Goal: Task Accomplishment & Management: Use online tool/utility

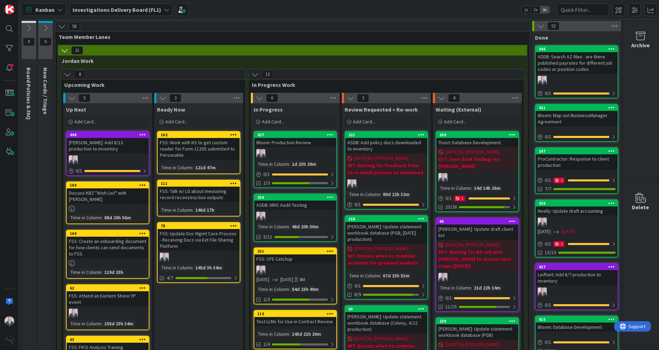
click at [275, 4] on div "Kanban Investigations Delivery Board (FL1) 1x 2x 3x" at bounding box center [339, 9] width 640 height 19
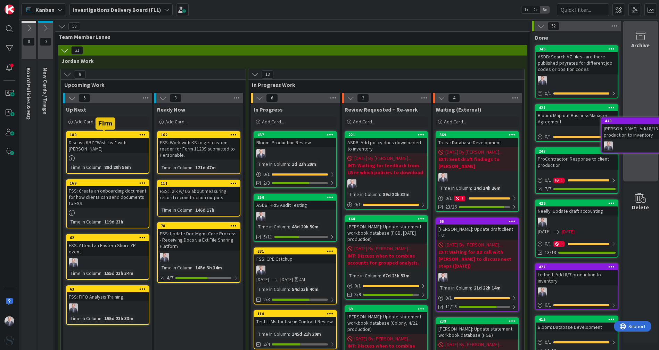
scroll to position [0, 6]
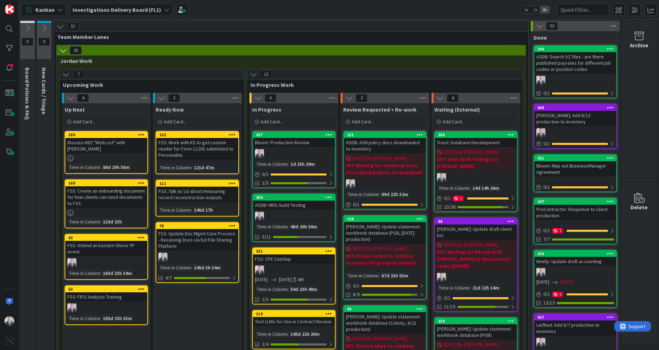
click at [93, 124] on div "Add Card..." at bounding box center [106, 121] width 83 height 10
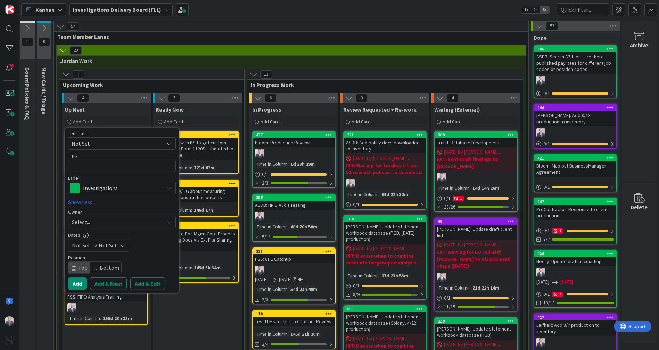
click at [97, 195] on div "Template Not Set Title 0 / 128 Label Investigations Board Info & Policies Accou…" at bounding box center [122, 210] width 108 height 159
click at [93, 193] on div "Investigations" at bounding box center [122, 188] width 108 height 13
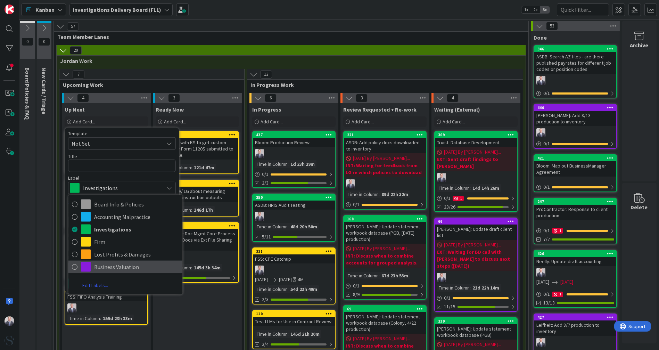
click at [96, 268] on span "Business Valuation" at bounding box center [136, 267] width 85 height 10
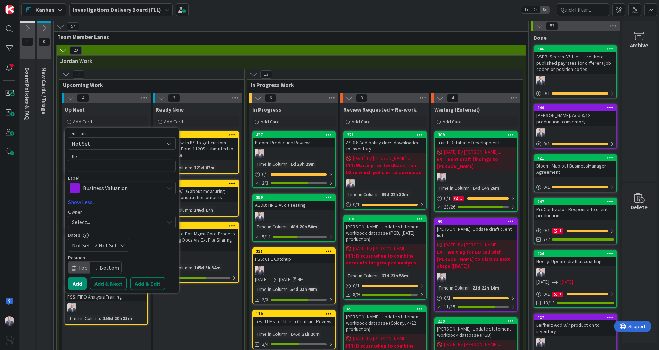
click at [106, 172] on div "Template Not Set Title 0 / 128 Label Business Valuation Board Info & Policies A…" at bounding box center [122, 162] width 108 height 63
click at [102, 170] on textarea at bounding box center [122, 165] width 108 height 13
type textarea "L"
type textarea "x"
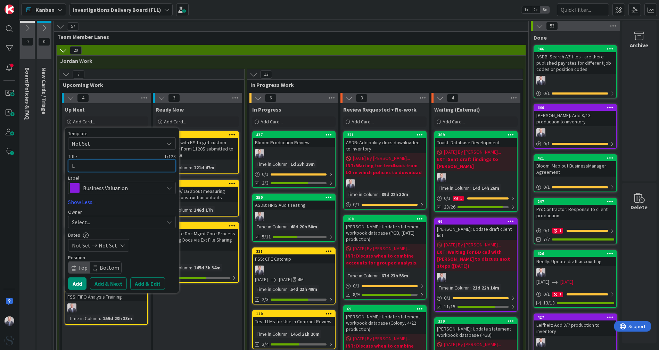
type textarea "Le"
type textarea "x"
type textarea "Lei"
type textarea "x"
type textarea "[PERSON_NAME]"
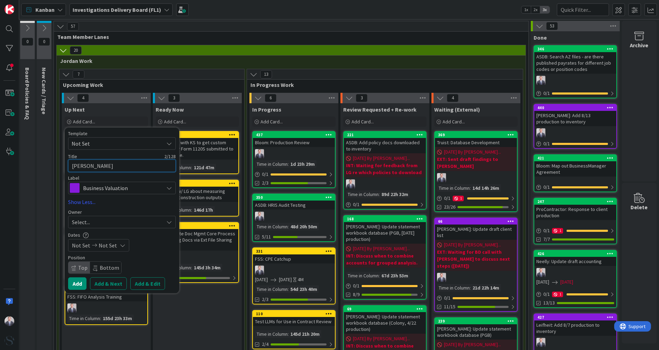
type textarea "x"
type textarea "Leifh"
type textarea "x"
type textarea "Leifhe"
type textarea "x"
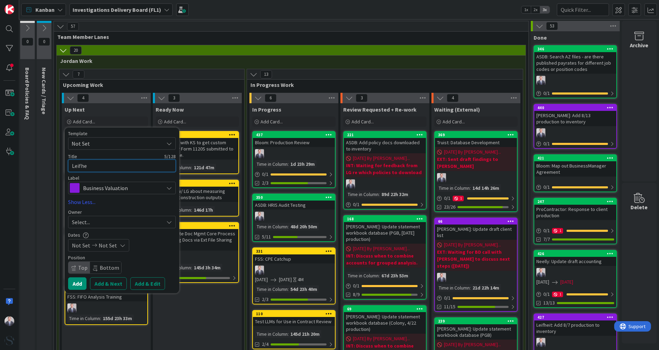
type textarea "[PERSON_NAME]"
type textarea "x"
type textarea "Leifheit"
type textarea "x"
type textarea "Leifheit;"
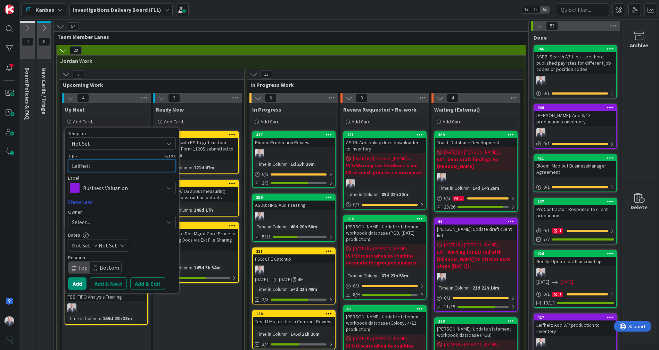
type textarea "x"
type textarea "Leifheit"
type textarea "x"
type textarea "Leifheit:"
type textarea "x"
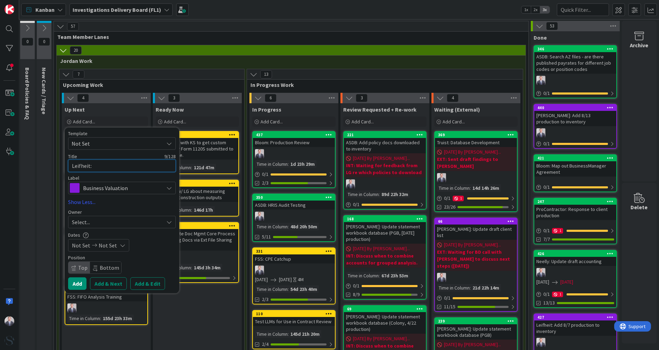
type textarea "Leifheit:"
type textarea "x"
type textarea "Leifheit: A"
type textarea "x"
type textarea "Leifheit: Ad"
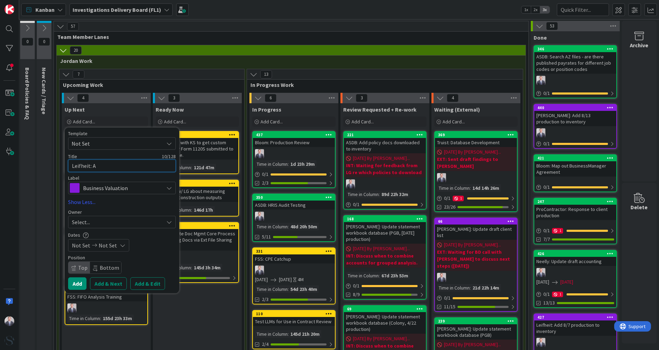
type textarea "x"
type textarea "Leifheit: Add"
type textarea "x"
type textarea "Leifheit: Add"
type textarea "x"
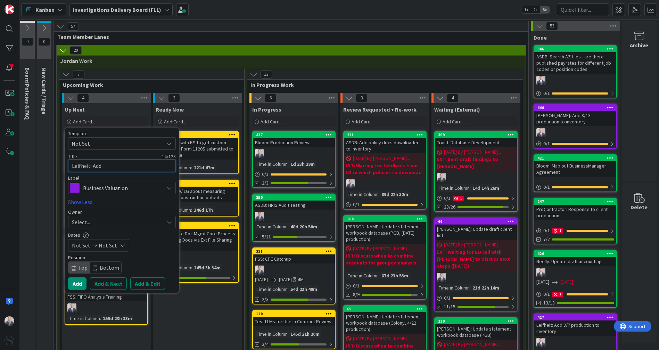
type textarea "Leifheit: Add 8"
type textarea "x"
type textarea "Leifheit: Add 8/"
type textarea "x"
type textarea "Leifheit: Add 8/2"
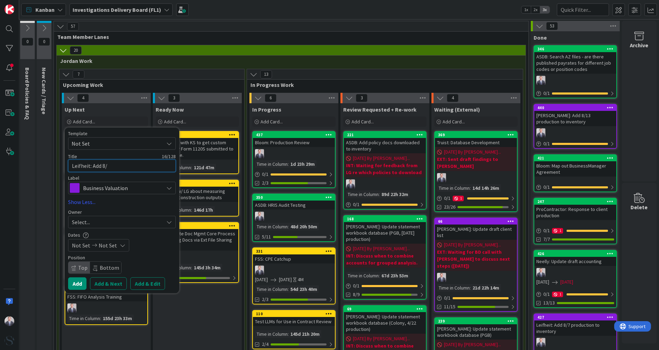
type textarea "x"
type textarea "Leifheit: Add 8/20"
type textarea "x"
type textarea "Leifheit: Add 8/20"
type textarea "x"
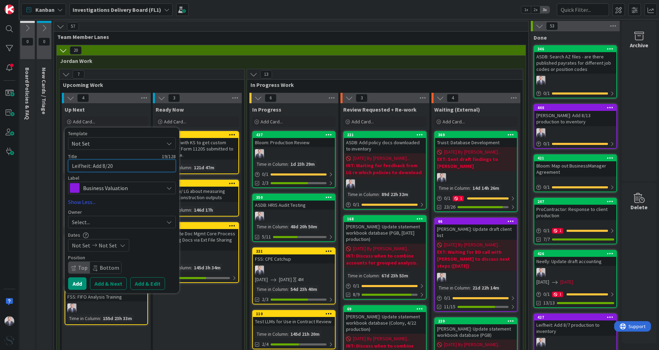
type textarea "Leifheit: Add 8/20 p"
type textarea "x"
type textarea "Leifheit: Add 8/20 pr"
type textarea "x"
type textarea "Leifheit: Add 8/20 pro"
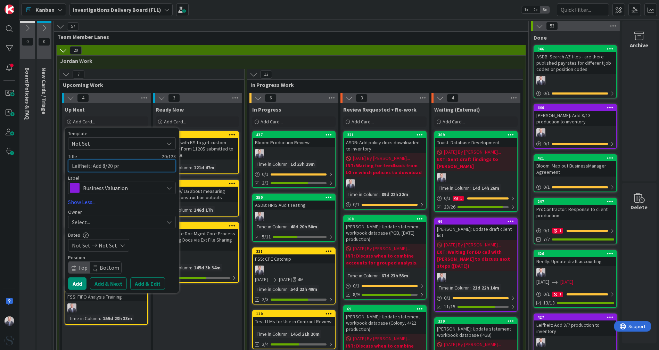
type textarea "x"
type textarea "Leifheit: Add 8/20 prod"
type textarea "x"
type textarea "Leifheit: Add 8/20 produ"
type textarea "x"
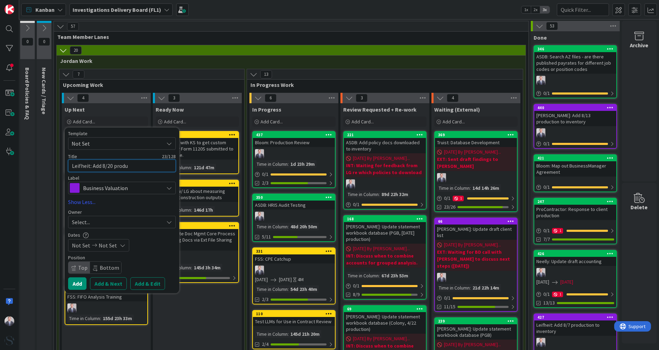
type textarea "Leifheit: Add 8/20 produc"
type textarea "x"
type textarea "Leifheit: Add 8/20 product"
type textarea "x"
type textarea "Leifheit: Add 8/20 producti"
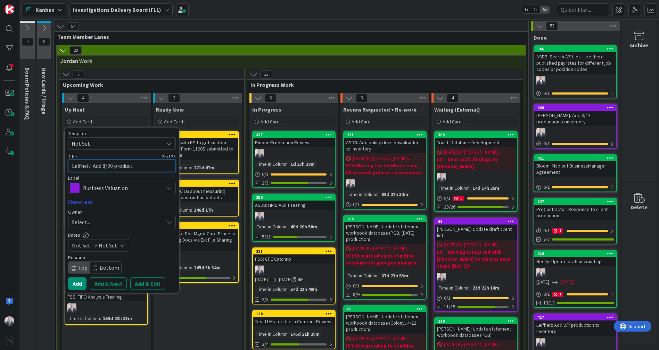
type textarea "x"
type textarea "Leifheit: Add 8/20 productio"
type textarea "x"
type textarea "Leifheit: Add 8/20 production"
type textarea "x"
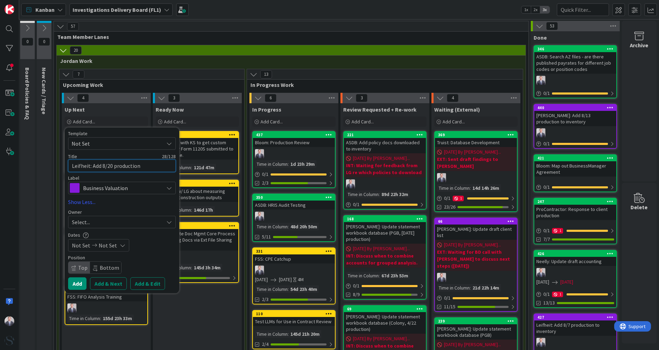
type textarea "Leifheit: Add 8/20 production"
type textarea "x"
type textarea "Leifheit: Add 8/20 production t"
type textarea "x"
type textarea "Leifheit: Add 8/20 production to"
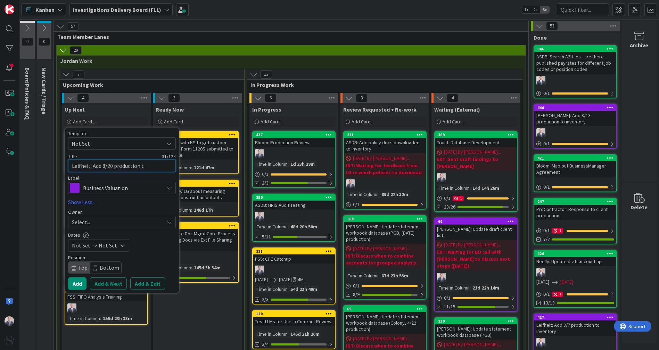
type textarea "x"
type textarea "Leifheit: Add 8/20 production to"
type textarea "x"
type textarea "Leifheit: Add 8/20 production to i"
type textarea "x"
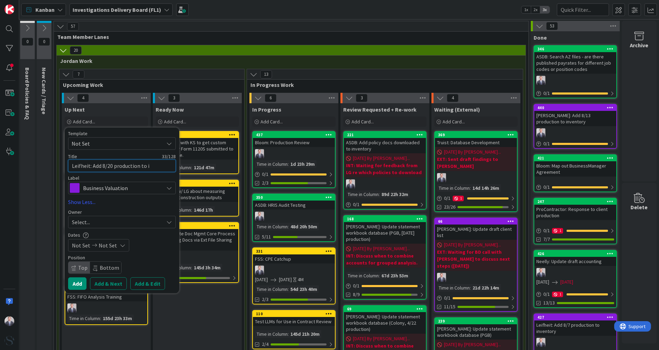
type textarea "Leifheit: Add 8/20 production to in"
type textarea "x"
type textarea "Leifheit: Add 8/20 production to inv"
type textarea "x"
type textarea "Leifheit: Add 8/20 production to inve"
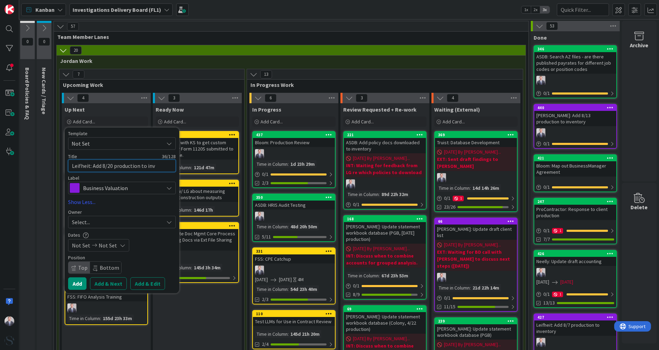
type textarea "x"
type textarea "Leifheit: Add 8/20 production to inven"
type textarea "x"
type textarea "Leifheit: Add 8/20 production to invent"
type textarea "x"
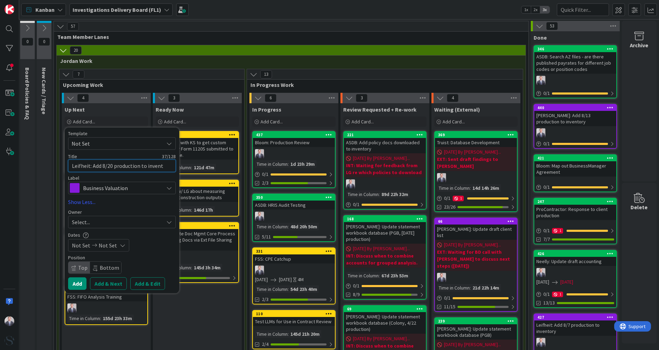
type textarea "Leifheit: Add 8/20 production to invento"
type textarea "x"
type textarea "Leifheit: Add 8/20 production to inventor"
type textarea "x"
type textarea "Leifheit: Add 8/20 production to inventory"
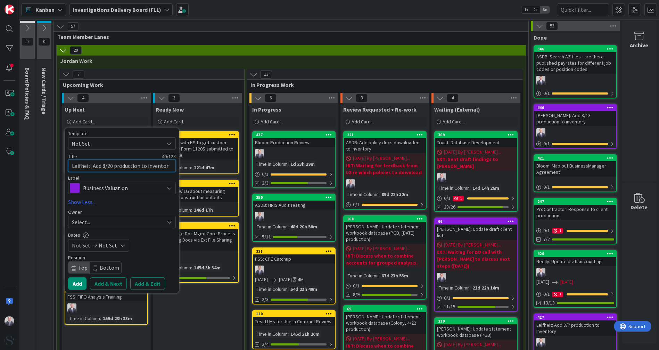
type textarea "x"
type textarea "Leifheit: Add 8/20 production to inventory"
click at [140, 220] on div "Select..." at bounding box center [118, 222] width 92 height 8
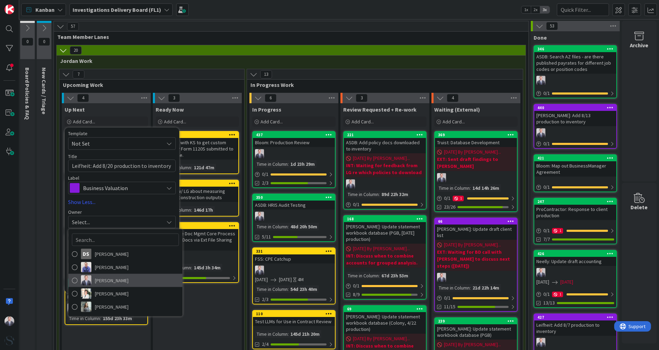
click at [96, 278] on span "[PERSON_NAME]" at bounding box center [112, 280] width 34 height 10
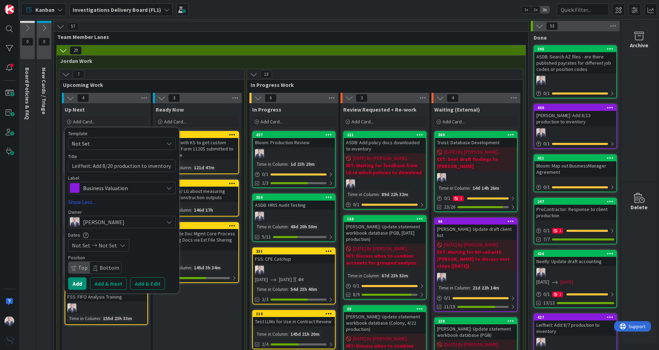
click at [137, 281] on button "Add & Edit" at bounding box center [147, 283] width 35 height 13
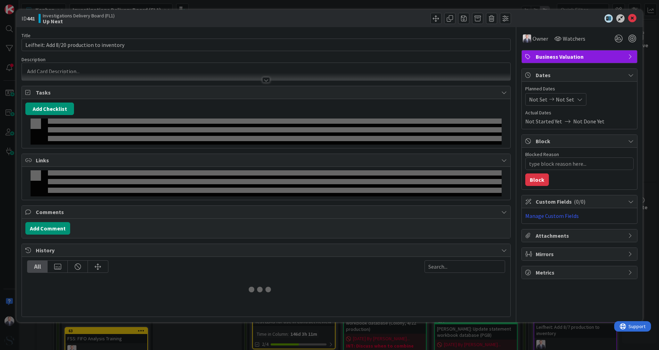
type textarea "x"
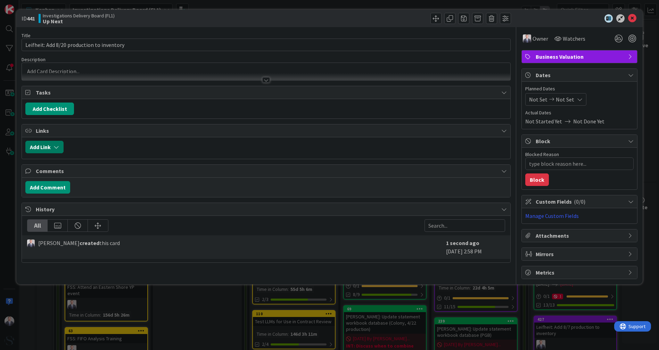
click at [49, 150] on button "Add Link" at bounding box center [44, 147] width 38 height 13
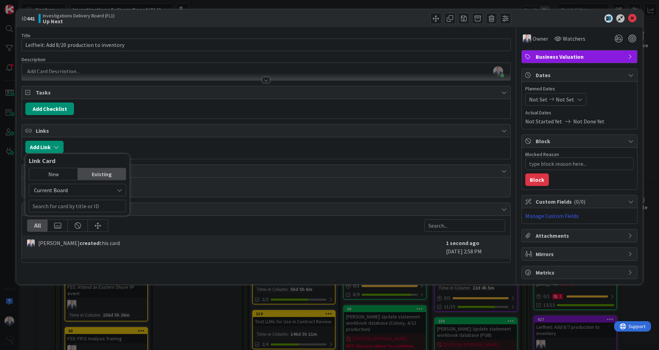
click at [83, 186] on span "Current Board" at bounding box center [72, 190] width 78 height 10
click at [62, 216] on span "All Boards" at bounding box center [81, 219] width 97 height 10
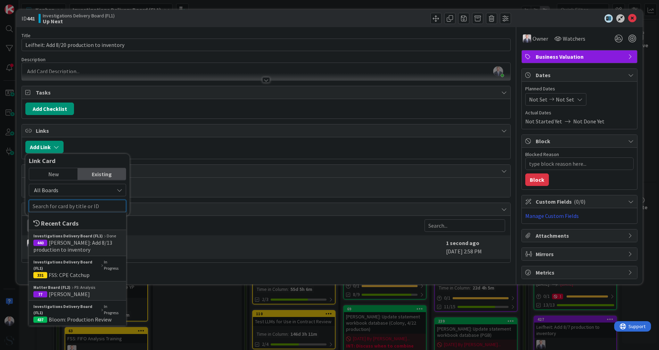
click at [74, 208] on input "text" at bounding box center [77, 206] width 97 height 13
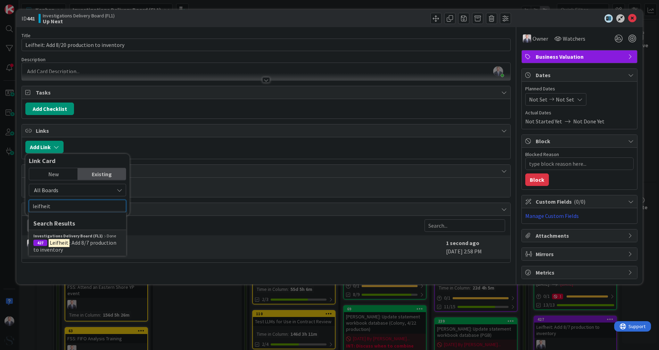
type input "leifheit"
click at [69, 244] on span ": Add 8/7 production to inventory" at bounding box center [74, 246] width 83 height 14
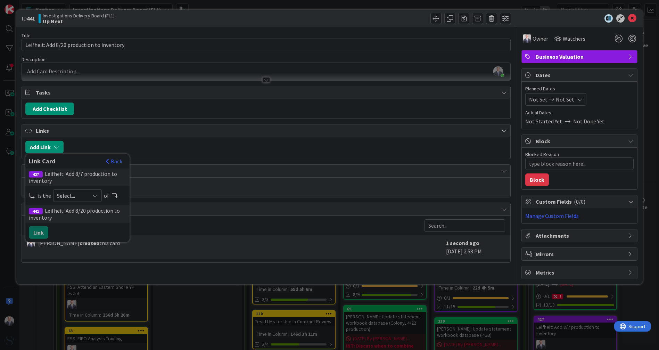
click at [68, 176] on div "427 Leifheit: Add 8/7 production to inventory" at bounding box center [77, 176] width 104 height 17
click at [114, 163] on button "Back" at bounding box center [114, 161] width 17 height 8
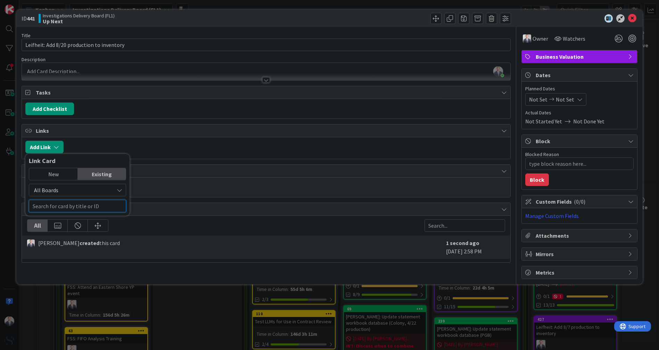
click at [72, 210] on input "text" at bounding box center [77, 206] width 97 height 13
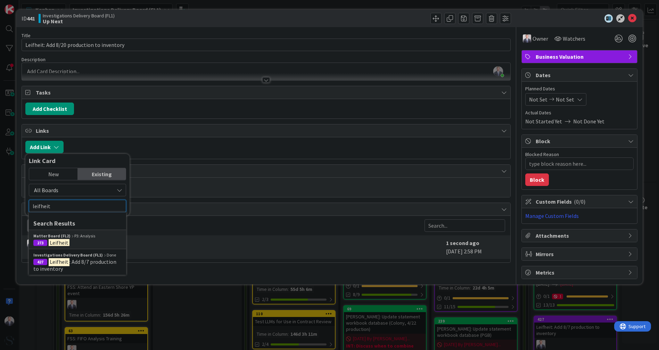
type input "leifheit"
click at [68, 237] on div "Matter Board (FL2) P3: Analysis" at bounding box center [77, 236] width 88 height 6
click at [68, 239] on span "[PERSON_NAME] created this card" at bounding box center [79, 243] width 82 height 8
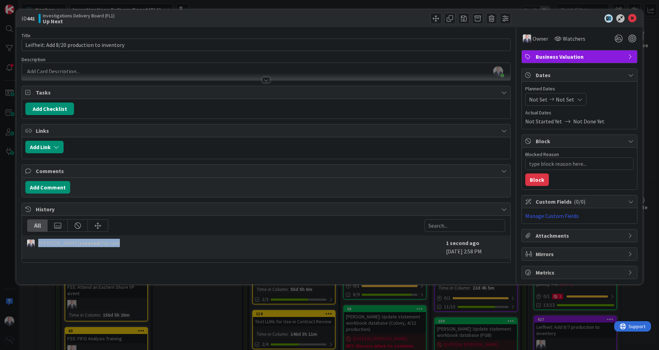
click at [68, 239] on span "[PERSON_NAME] created this card" at bounding box center [79, 243] width 82 height 8
click at [50, 147] on button "Add Link" at bounding box center [44, 147] width 38 height 13
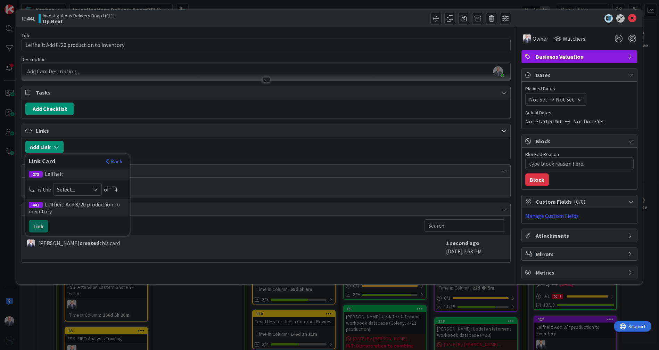
click at [66, 185] on span "Select..." at bounding box center [71, 189] width 29 height 10
click at [76, 203] on span "parent" at bounding box center [114, 205] width 79 height 10
click at [40, 222] on button "Link" at bounding box center [38, 226] width 19 height 13
type textarea "x"
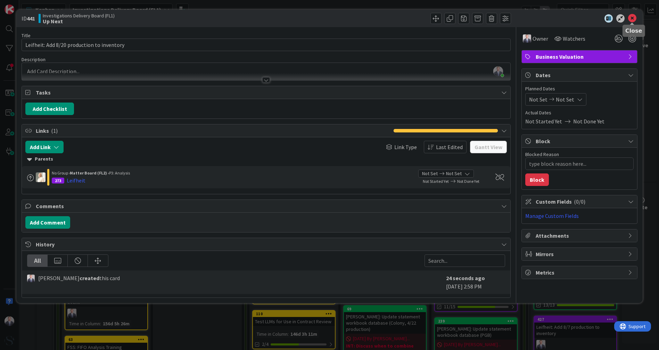
click at [631, 18] on icon at bounding box center [632, 18] width 8 height 8
